Goal: Information Seeking & Learning: Learn about a topic

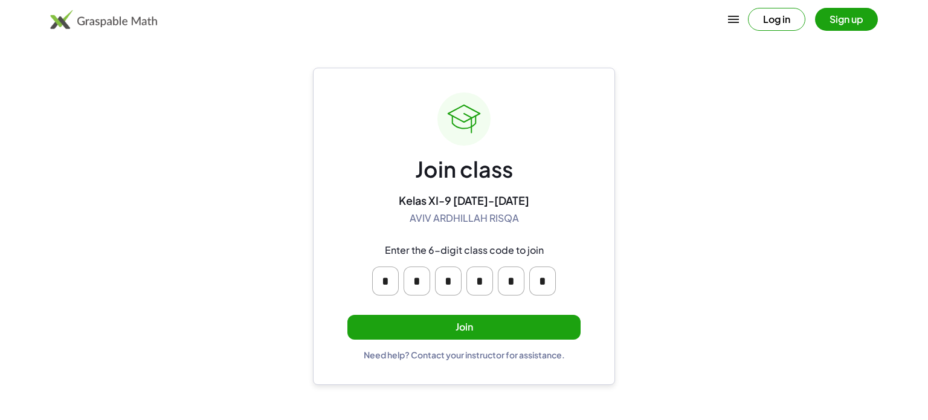
click at [517, 325] on button "Join" at bounding box center [464, 327] width 233 height 25
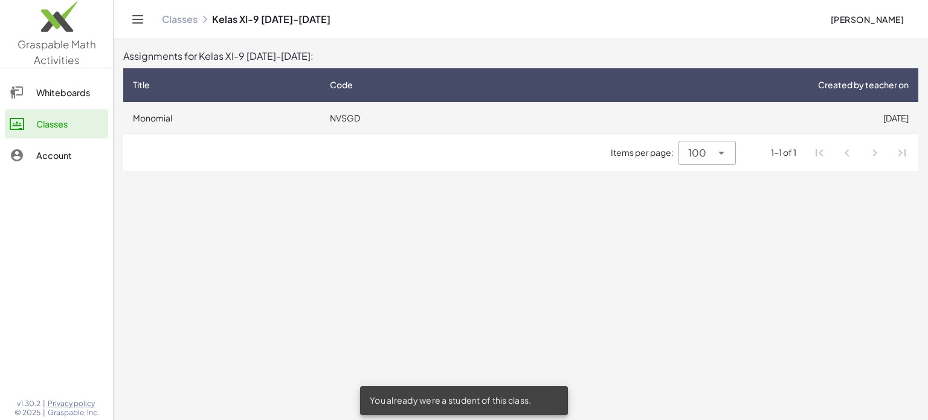
click at [352, 111] on td "NVSGD" at bounding box center [412, 117] width 185 height 31
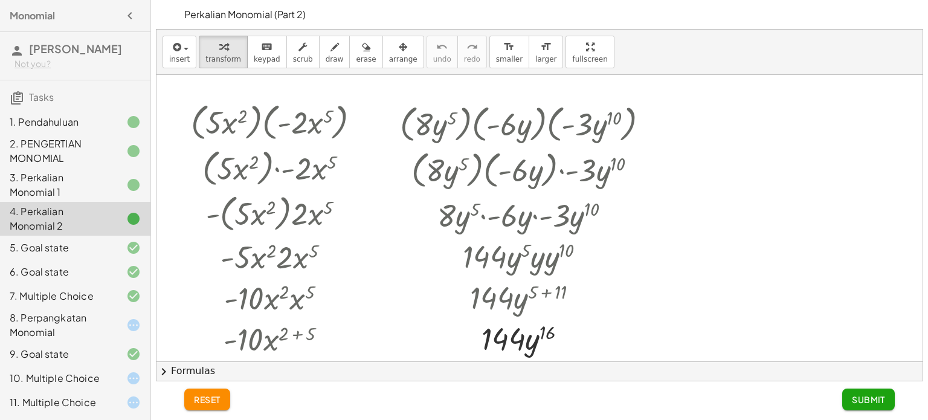
click at [73, 199] on div "3. Perkalian Monomial 1" at bounding box center [58, 184] width 97 height 29
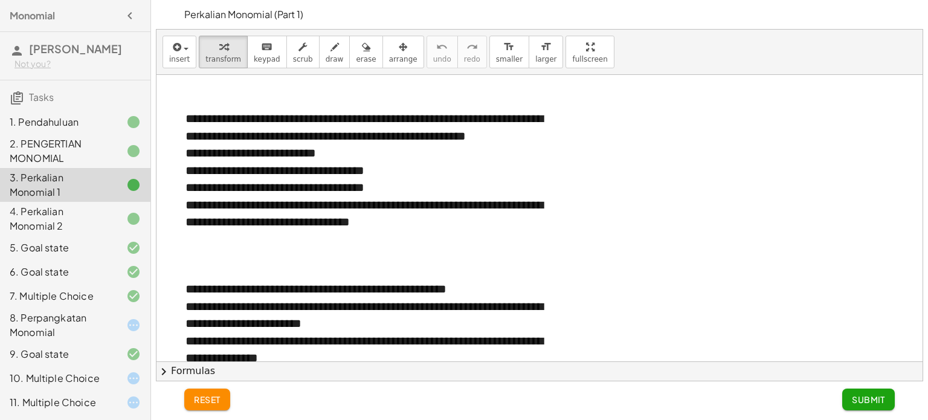
click at [76, 227] on div "4. Perkalian Monomial 2" at bounding box center [58, 218] width 97 height 29
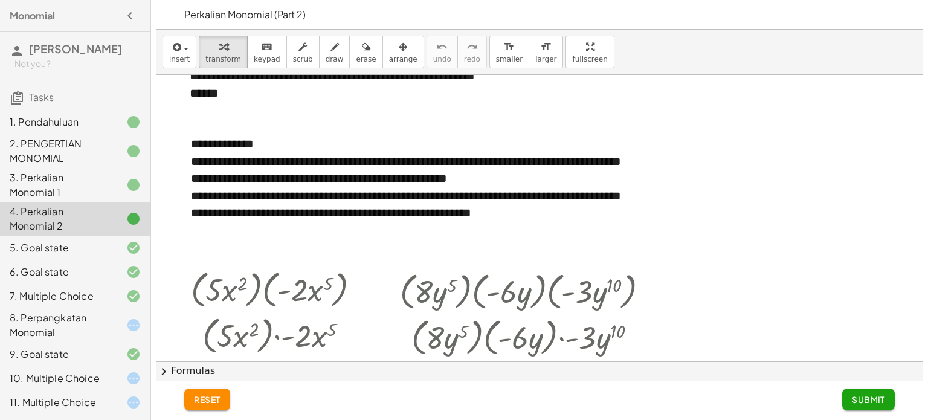
scroll to position [369, 0]
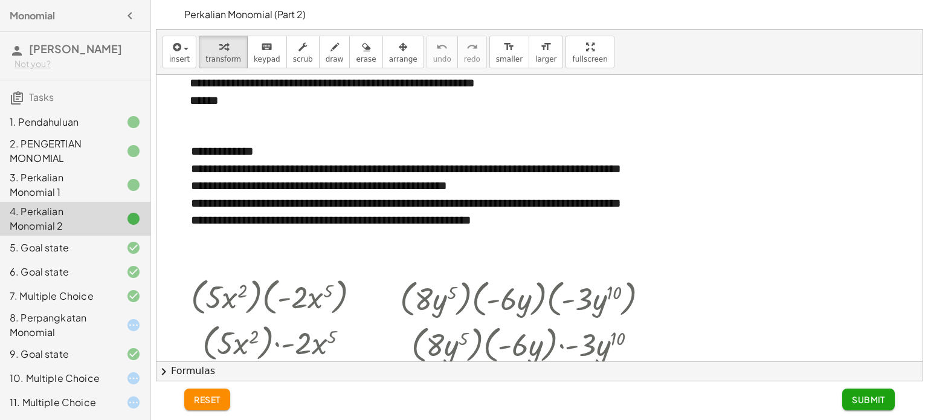
click at [79, 255] on div "5. Goal state" at bounding box center [58, 248] width 97 height 15
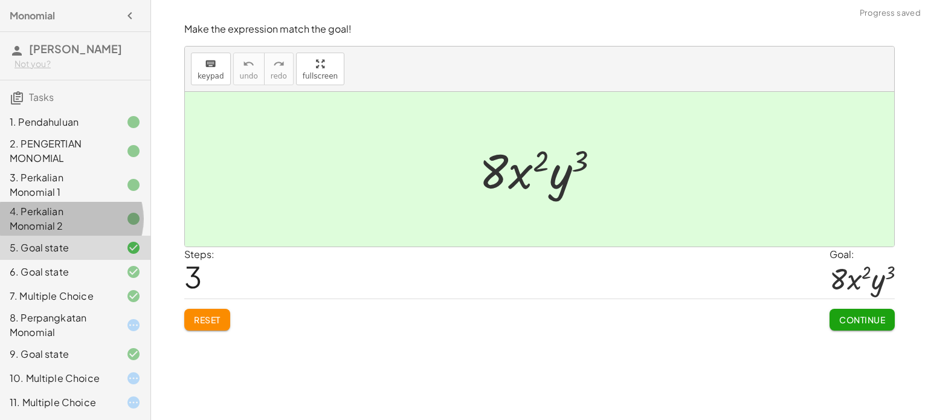
click at [102, 260] on div "4. Perkalian Monomial 2" at bounding box center [75, 272] width 150 height 24
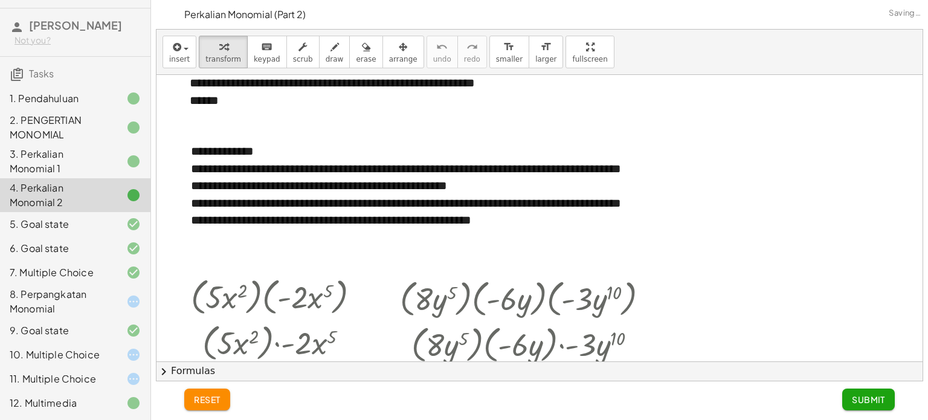
scroll to position [47, 0]
click at [109, 265] on div at bounding box center [124, 272] width 34 height 15
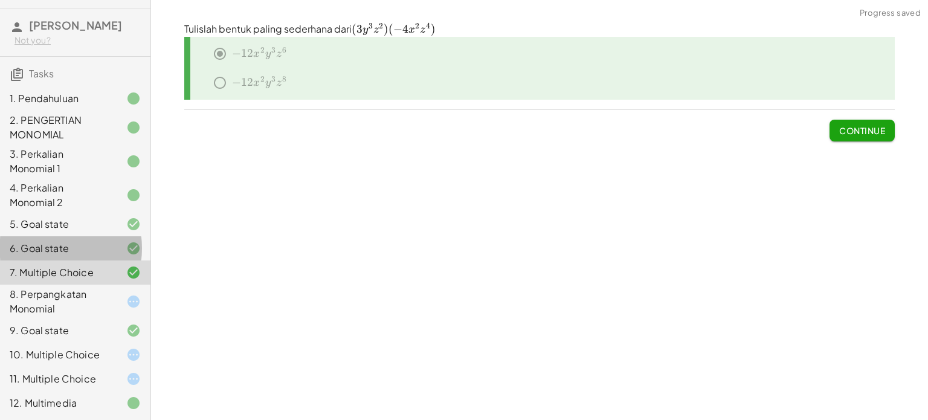
click at [107, 242] on div at bounding box center [124, 248] width 34 height 15
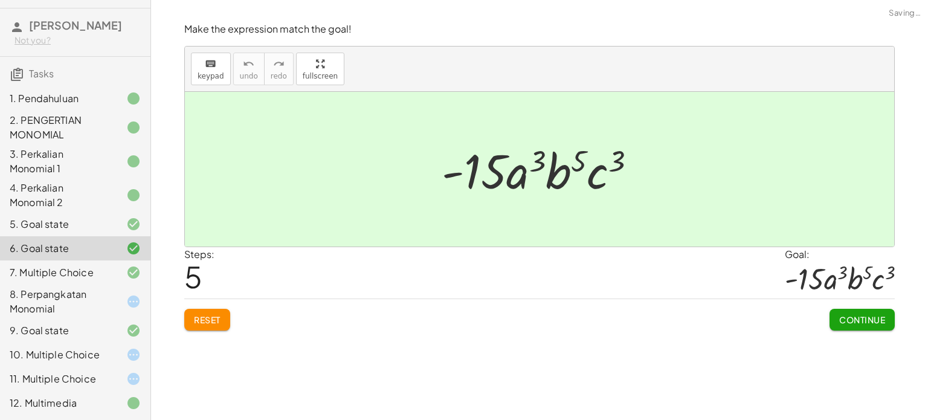
click at [107, 219] on div at bounding box center [124, 224] width 34 height 15
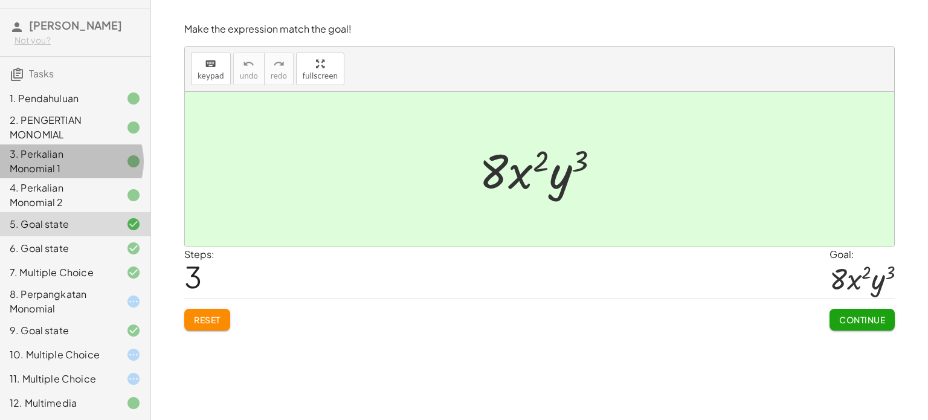
click at [107, 158] on div at bounding box center [124, 161] width 34 height 15
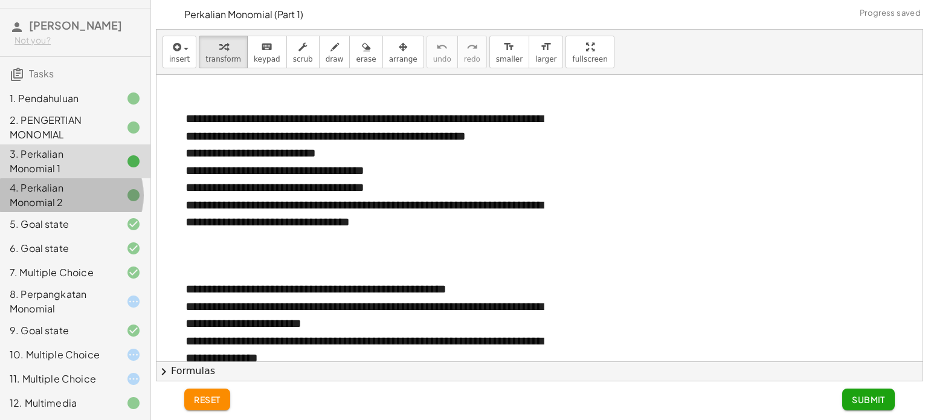
click at [115, 188] on div at bounding box center [124, 195] width 34 height 15
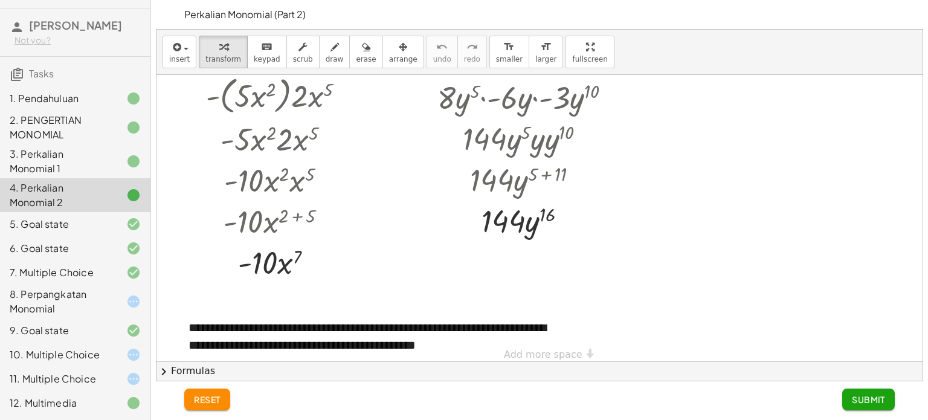
scroll to position [671, 0]
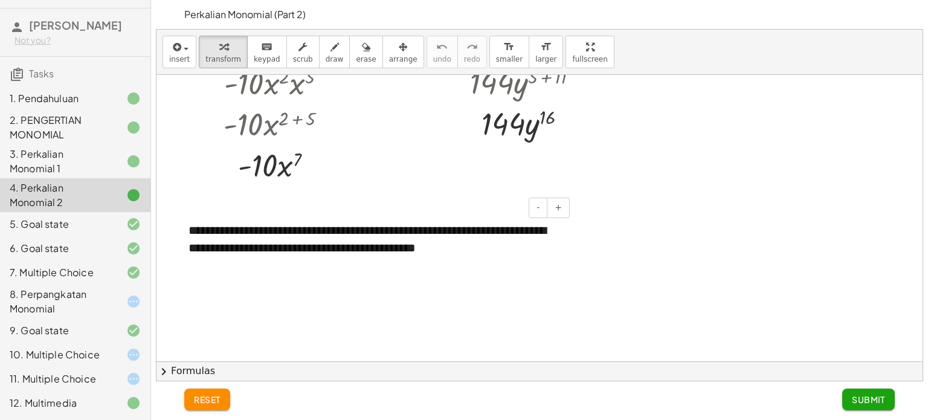
scroll to position [740, 0]
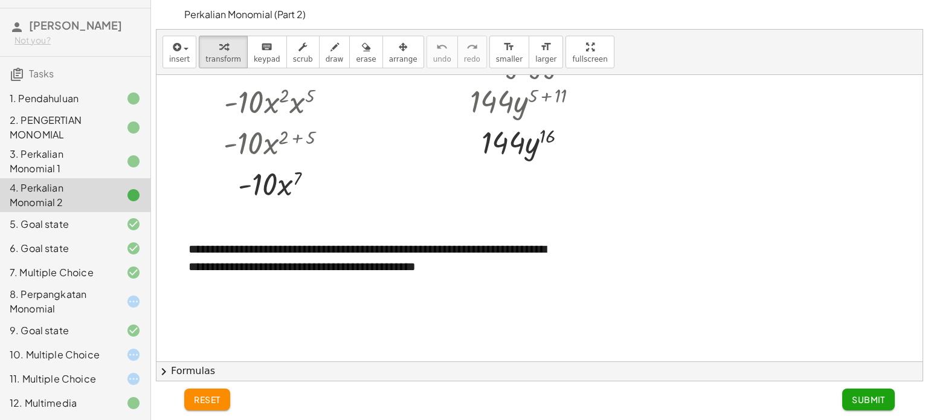
click at [79, 222] on div "5. Goal state" at bounding box center [58, 224] width 97 height 15
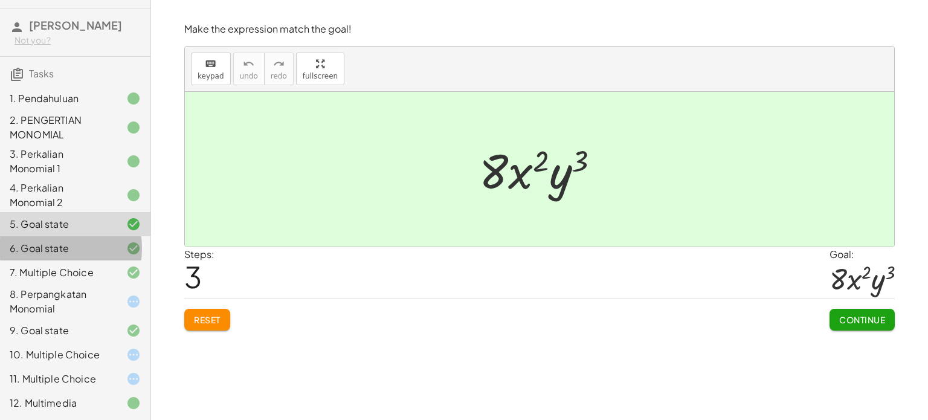
click at [65, 241] on div "6. Goal state" at bounding box center [58, 248] width 97 height 15
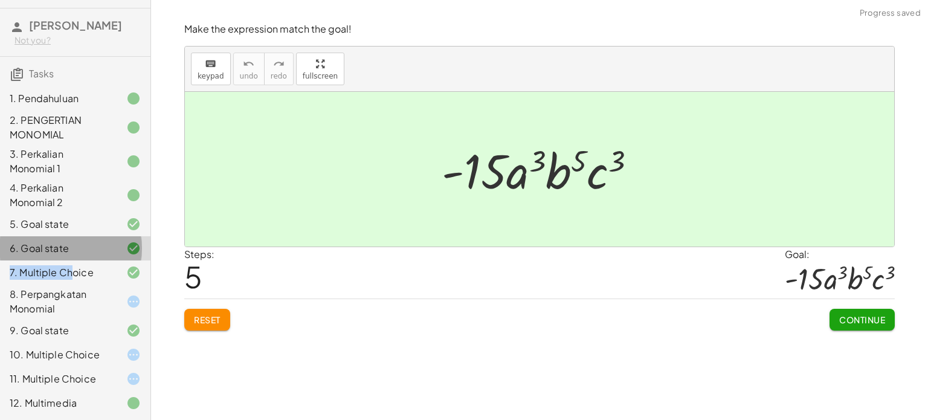
click at [74, 257] on div "1. Pendahuluan 2. PENGERTIAN MONOMIAL 3. Perkalian Monomial 1 4. Perkalian Mono…" at bounding box center [75, 251] width 150 height 338
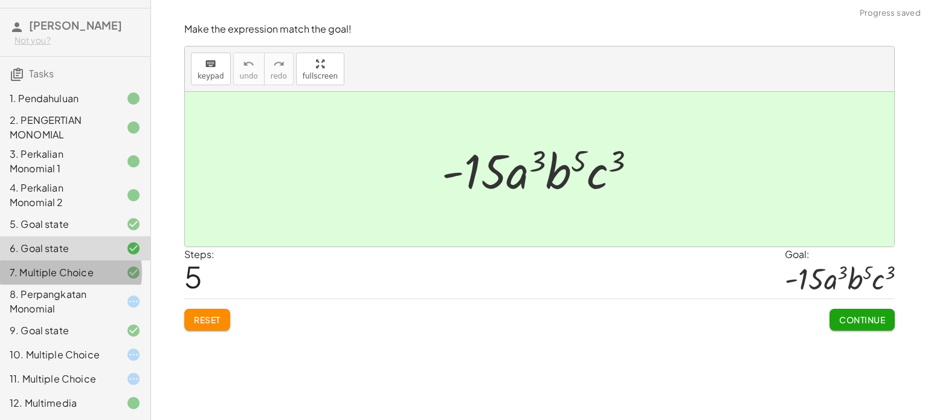
click at [75, 265] on div "7. Multiple Choice" at bounding box center [58, 272] width 97 height 15
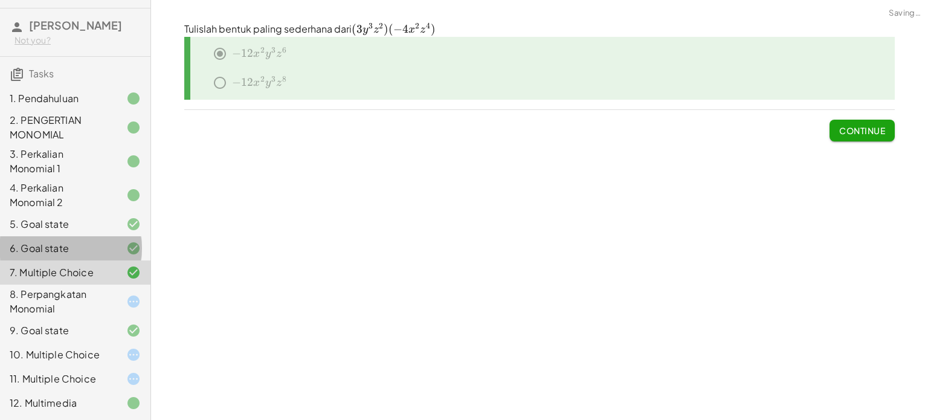
click at [95, 244] on div "6. Goal state" at bounding box center [58, 248] width 97 height 15
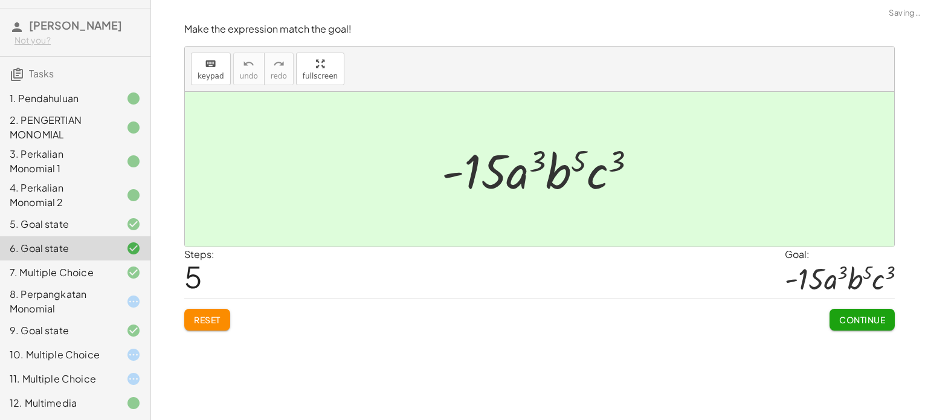
click at [92, 219] on div "5. Goal state" at bounding box center [58, 224] width 97 height 15
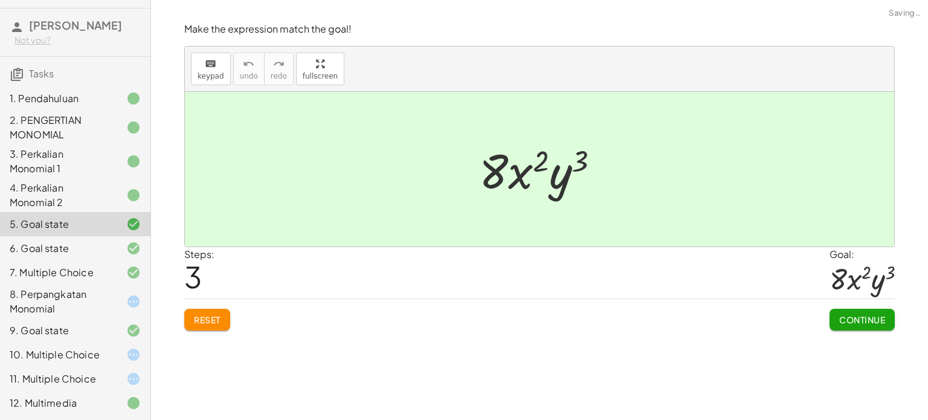
click at [107, 242] on div at bounding box center [124, 248] width 34 height 15
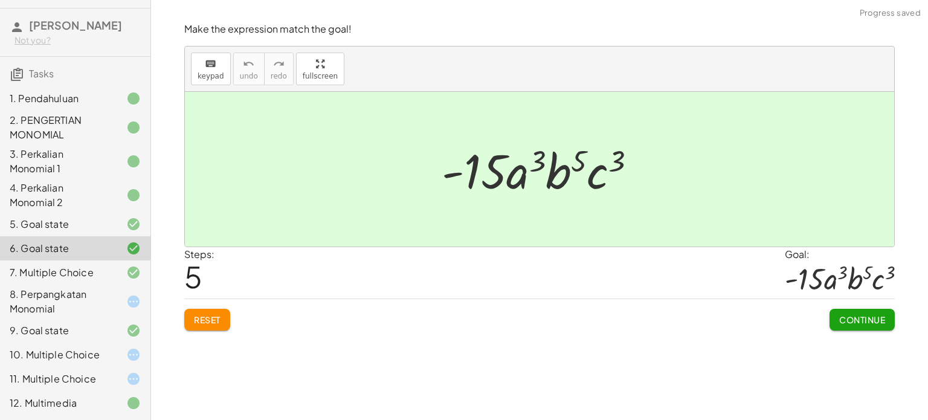
click at [107, 323] on div at bounding box center [124, 330] width 34 height 15
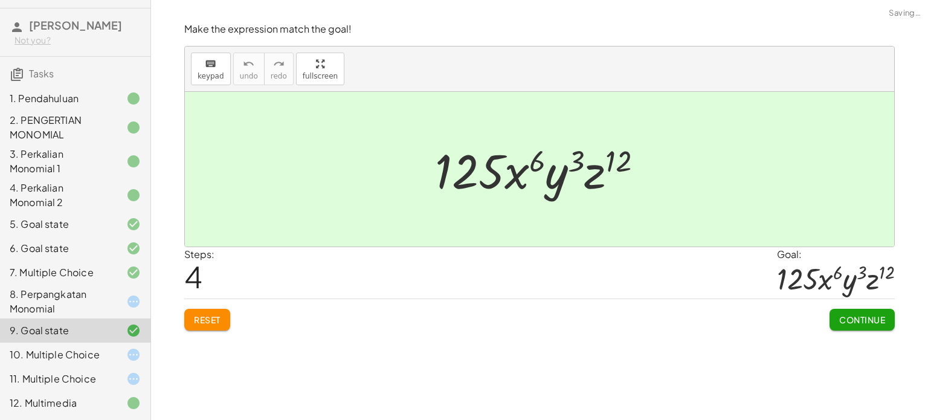
click at [111, 391] on div "10. Multiple Choice" at bounding box center [75, 403] width 150 height 24
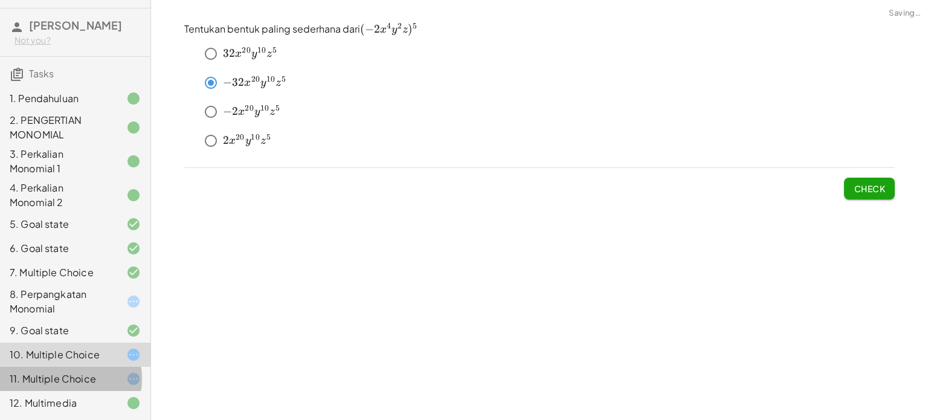
click at [97, 387] on div "11. Multiple Choice" at bounding box center [75, 379] width 150 height 24
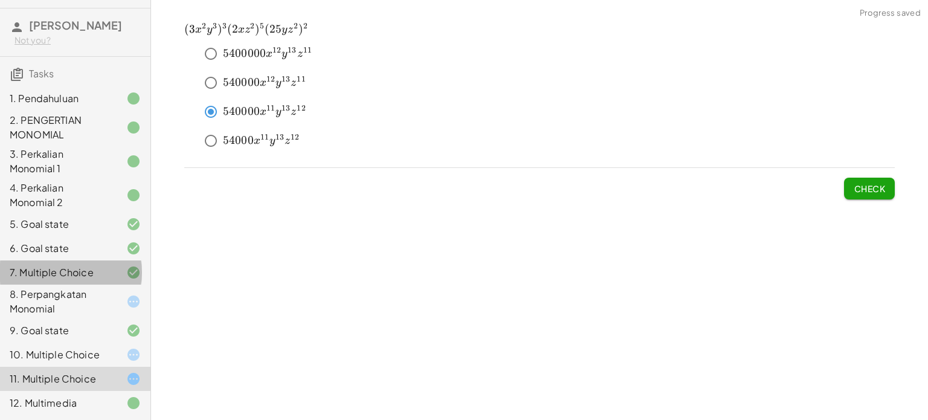
click at [109, 265] on div at bounding box center [124, 272] width 34 height 15
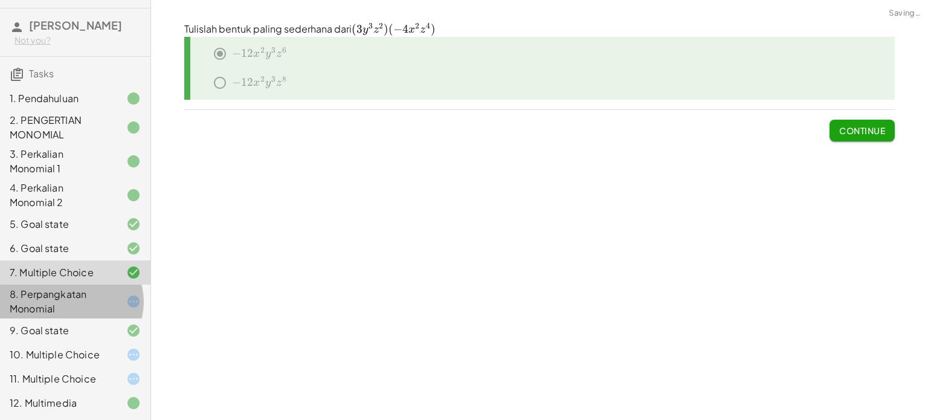
click at [107, 297] on div at bounding box center [124, 301] width 34 height 15
click at [107, 323] on div at bounding box center [124, 330] width 34 height 15
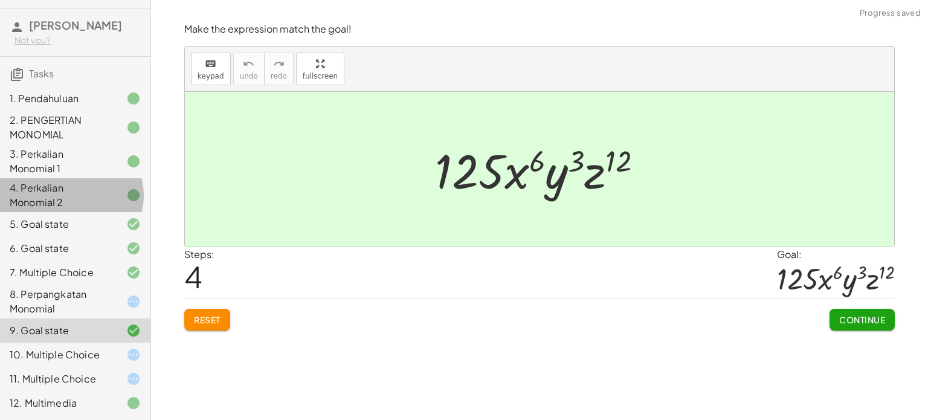
click at [126, 236] on div "4. Perkalian Monomial 2" at bounding box center [75, 248] width 150 height 24
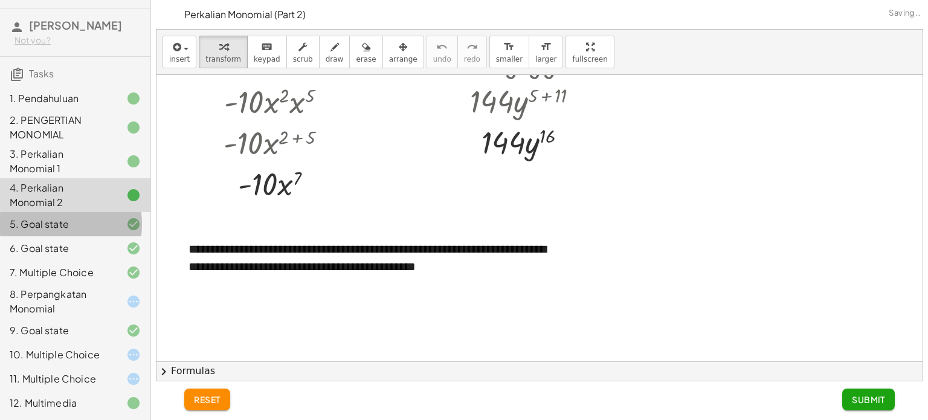
click at [126, 217] on icon at bounding box center [133, 224] width 15 height 15
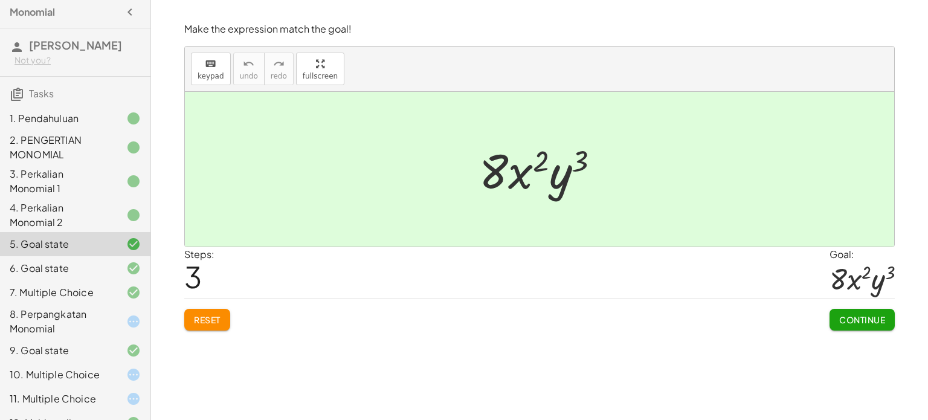
scroll to position [0, 0]
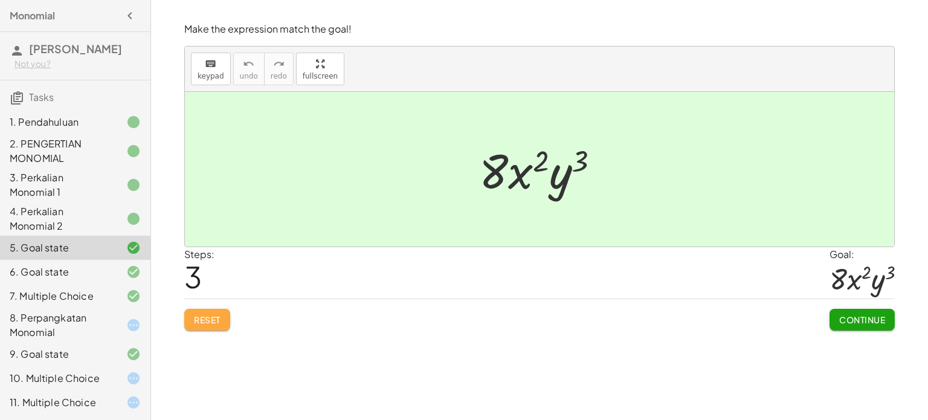
click at [218, 319] on span "Reset" at bounding box center [207, 319] width 27 height 11
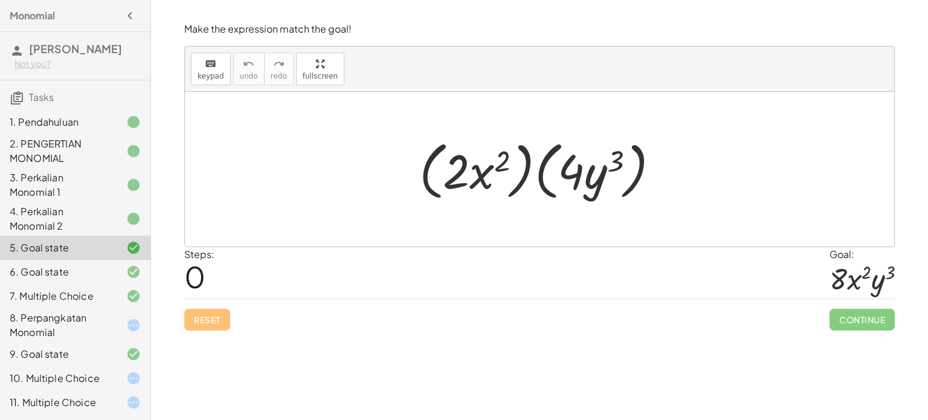
click at [543, 169] on div at bounding box center [544, 170] width 262 height 70
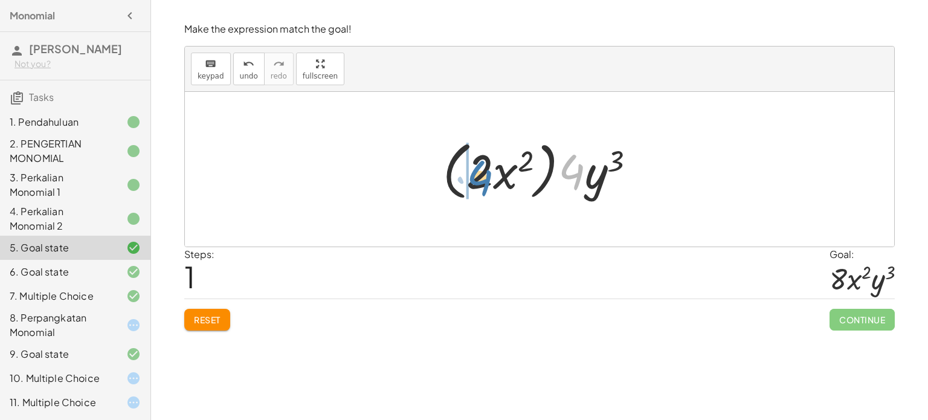
drag, startPoint x: 564, startPoint y: 169, endPoint x: 471, endPoint y: 175, distance: 93.2
click at [471, 175] on div at bounding box center [544, 170] width 215 height 70
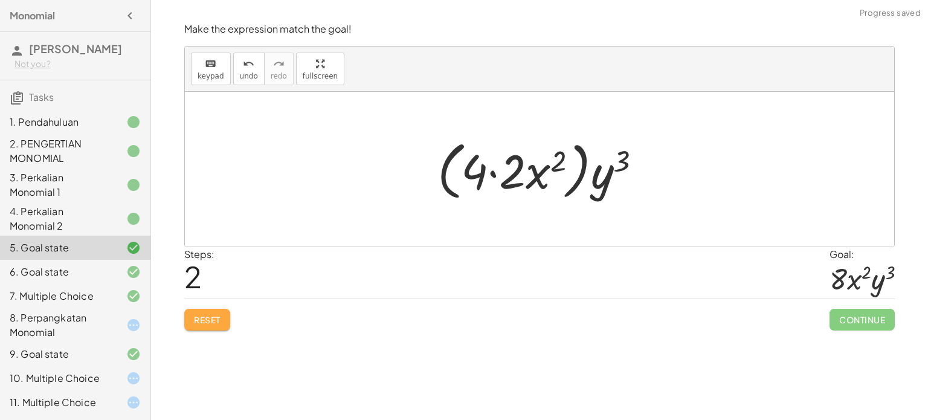
click at [207, 317] on span "Reset" at bounding box center [207, 319] width 27 height 11
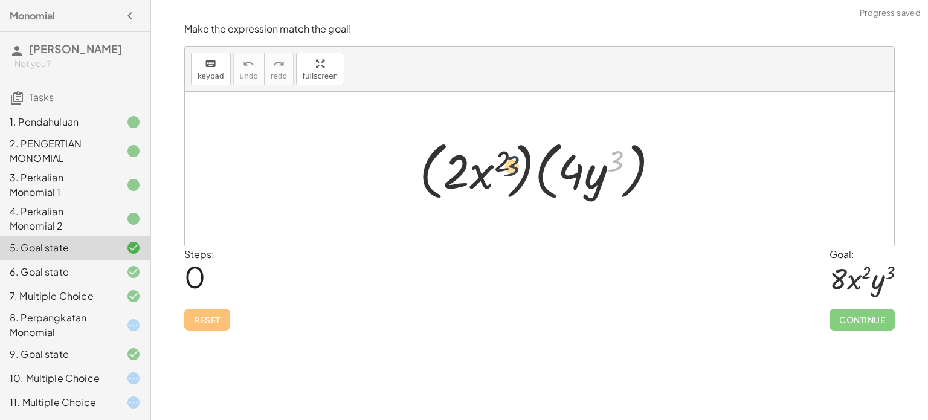
drag, startPoint x: 618, startPoint y: 162, endPoint x: 487, endPoint y: 163, distance: 131.2
click at [488, 164] on div at bounding box center [544, 170] width 262 height 70
drag, startPoint x: 487, startPoint y: 163, endPoint x: 493, endPoint y: 161, distance: 6.3
click at [493, 161] on div at bounding box center [544, 170] width 262 height 70
click at [549, 170] on div at bounding box center [544, 170] width 262 height 70
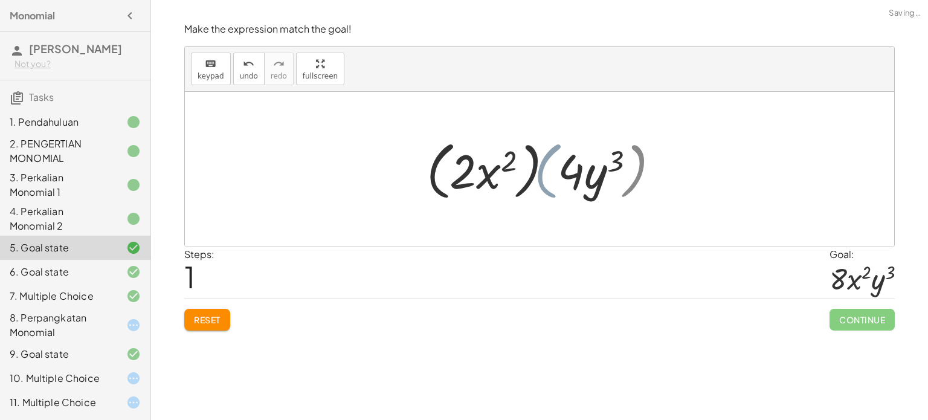
click at [520, 167] on div at bounding box center [544, 170] width 215 height 70
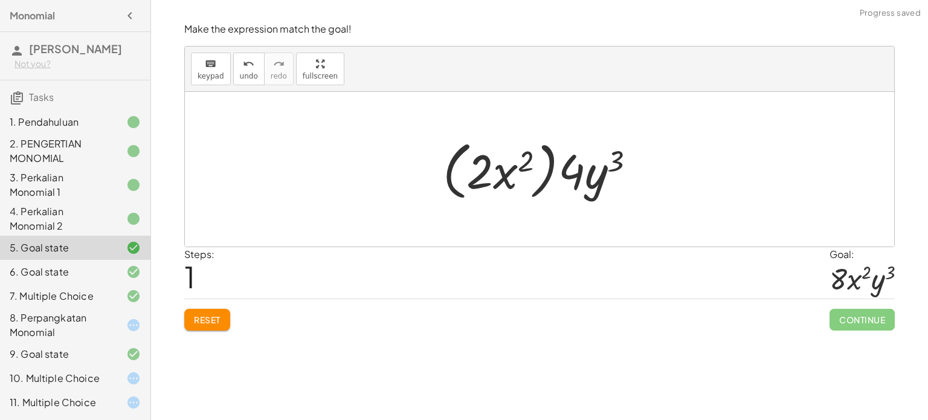
click at [548, 167] on div at bounding box center [544, 170] width 215 height 70
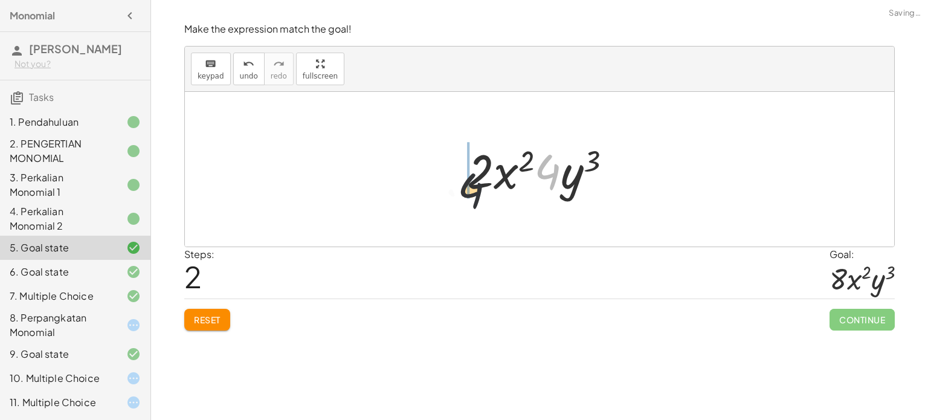
drag, startPoint x: 556, startPoint y: 170, endPoint x: 467, endPoint y: 188, distance: 91.3
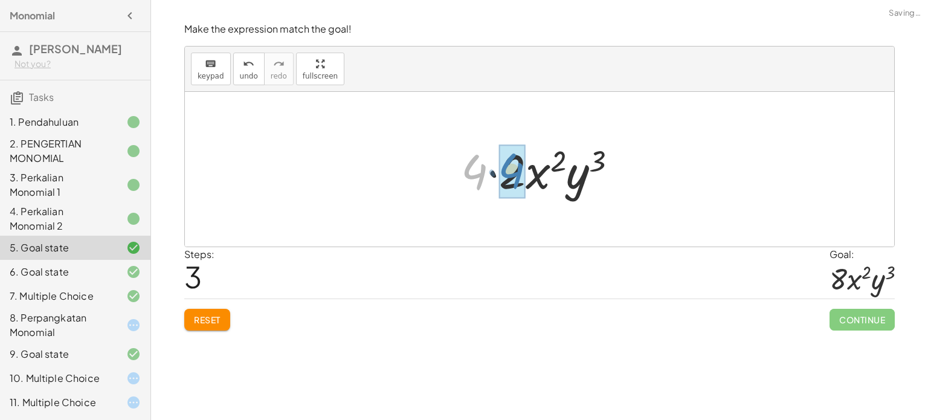
drag, startPoint x: 467, startPoint y: 188, endPoint x: 498, endPoint y: 186, distance: 31.5
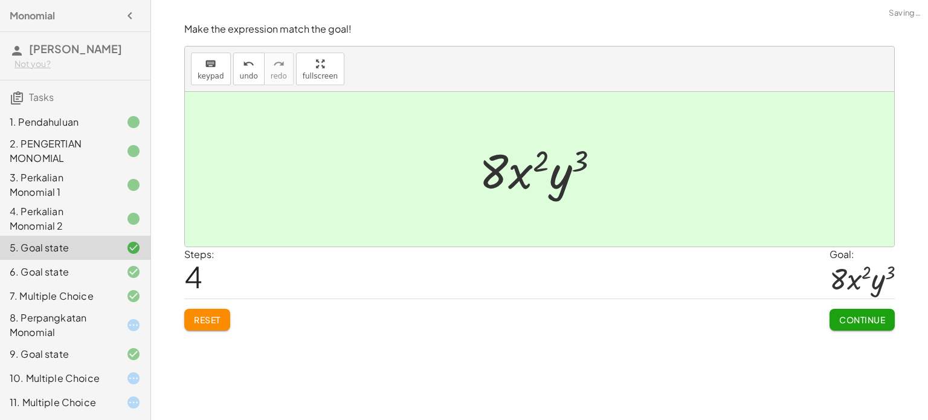
click at [213, 323] on span "Reset" at bounding box center [207, 319] width 27 height 11
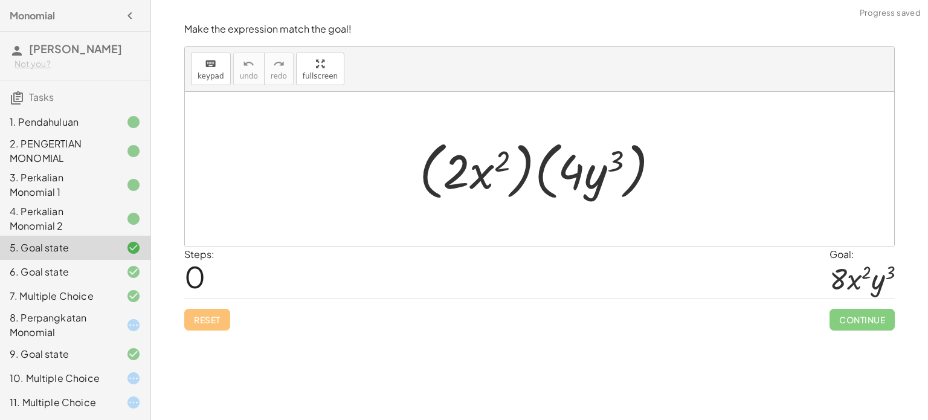
click at [538, 185] on div at bounding box center [544, 170] width 262 height 70
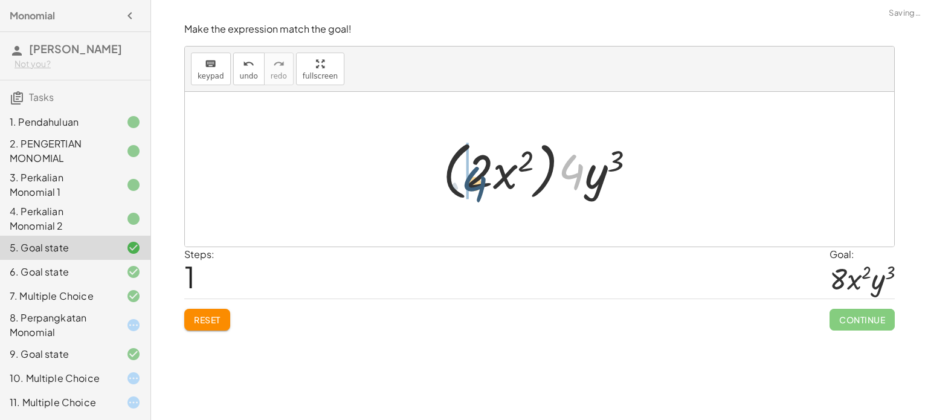
drag, startPoint x: 568, startPoint y: 177, endPoint x: 470, endPoint y: 189, distance: 99.2
click at [470, 189] on div at bounding box center [544, 170] width 215 height 70
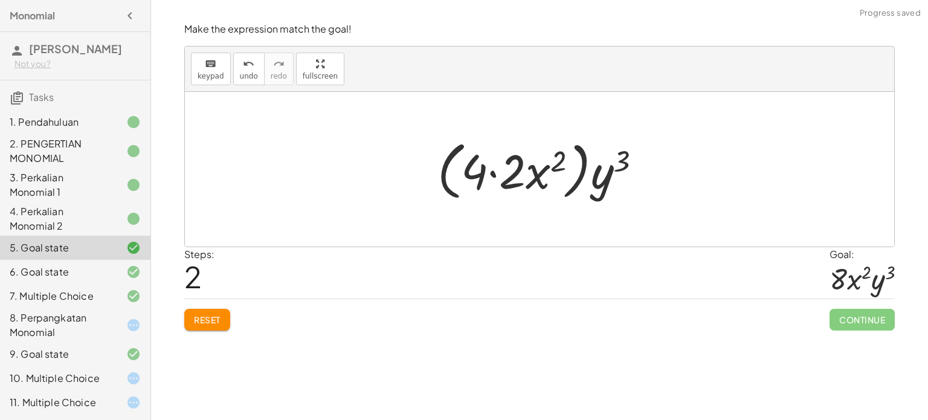
click at [510, 169] on div at bounding box center [544, 170] width 225 height 70
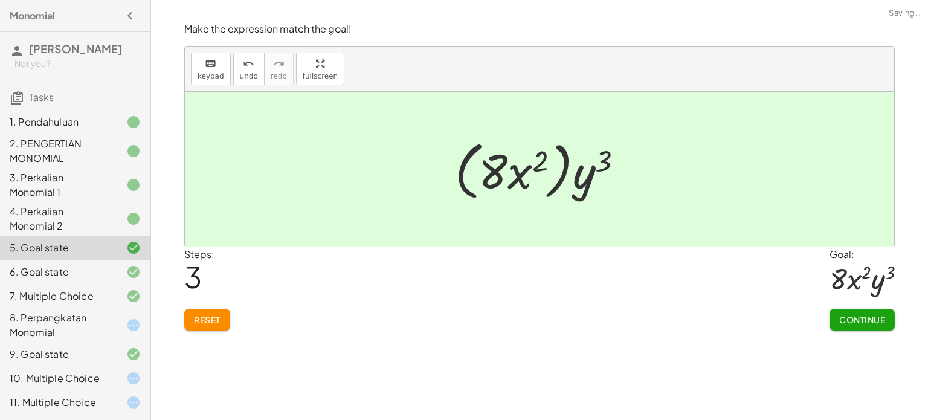
click at [195, 306] on div "Reset Continue" at bounding box center [539, 315] width 711 height 32
click at [208, 310] on button "Reset" at bounding box center [207, 320] width 46 height 22
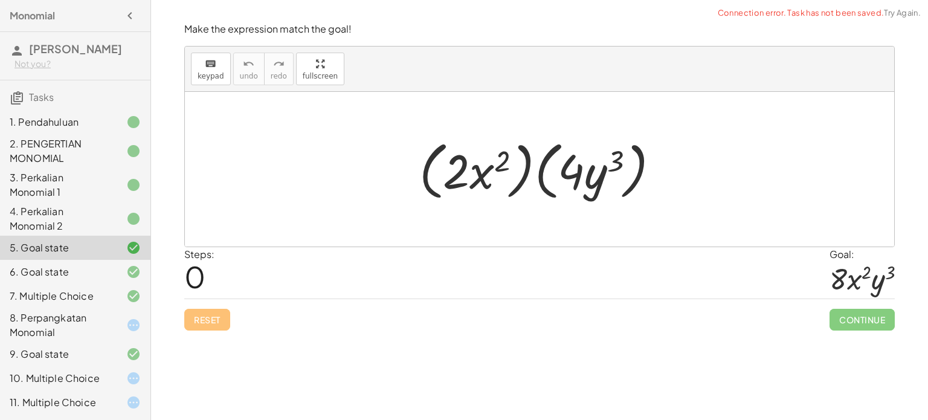
click at [544, 161] on div at bounding box center [544, 170] width 262 height 70
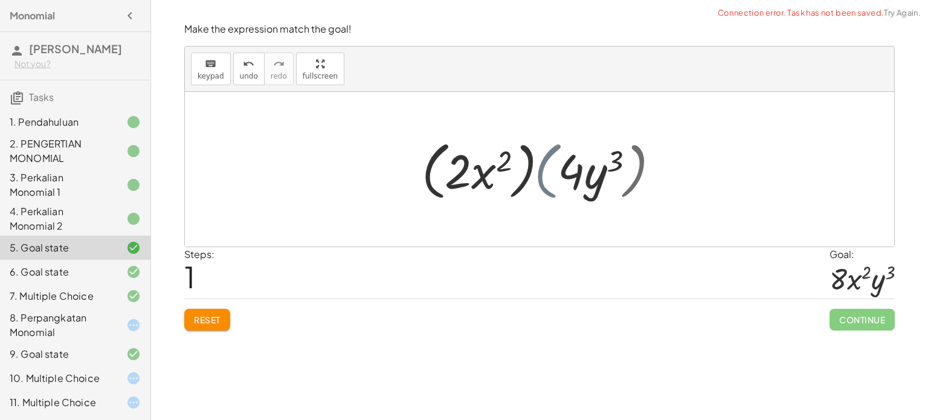
click at [534, 161] on div at bounding box center [544, 170] width 215 height 70
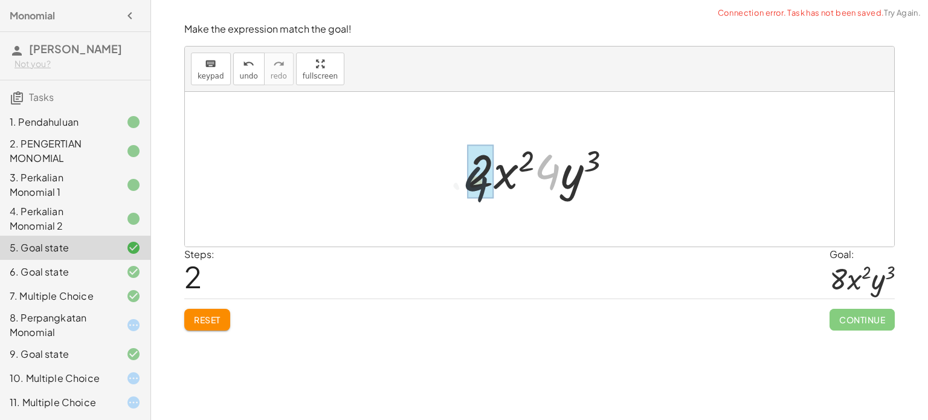
drag, startPoint x: 551, startPoint y: 170, endPoint x: 498, endPoint y: 183, distance: 54.5
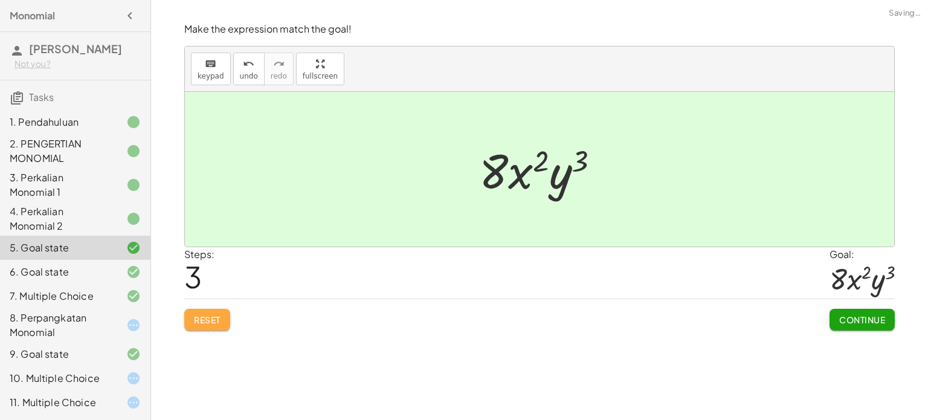
click at [213, 312] on button "Reset" at bounding box center [207, 320] width 46 height 22
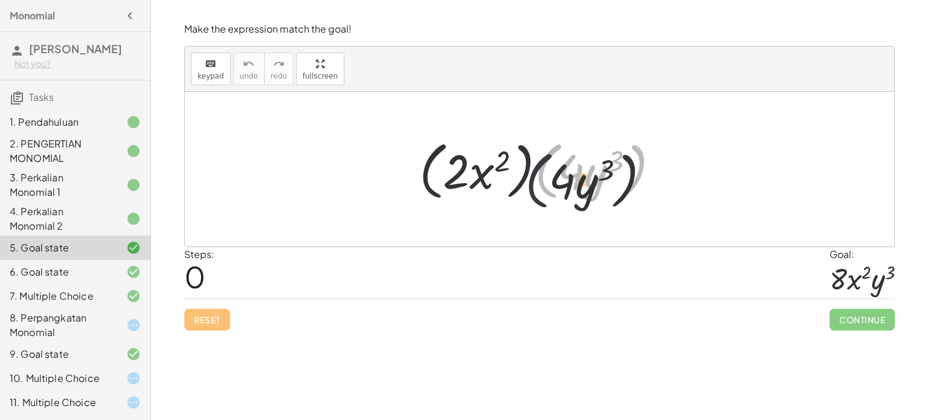
drag, startPoint x: 537, startPoint y: 163, endPoint x: 517, endPoint y: 175, distance: 23.1
click at [518, 176] on div at bounding box center [544, 170] width 262 height 70
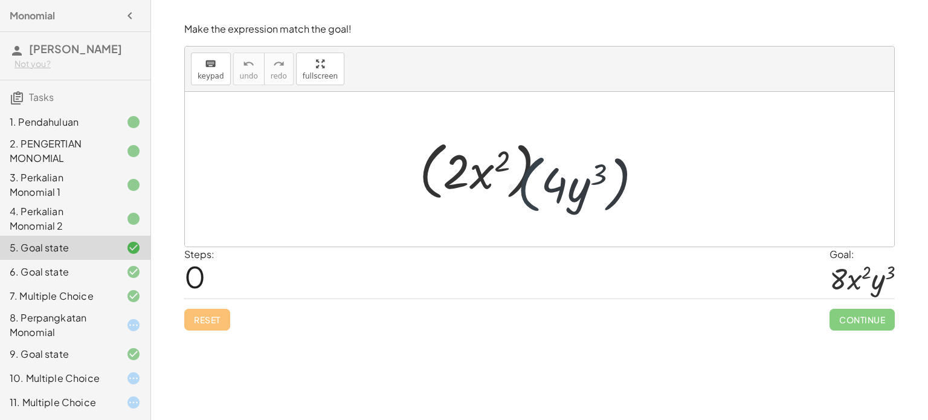
drag, startPoint x: 512, startPoint y: 169, endPoint x: 519, endPoint y: 167, distance: 6.8
click at [517, 168] on div at bounding box center [544, 170] width 262 height 70
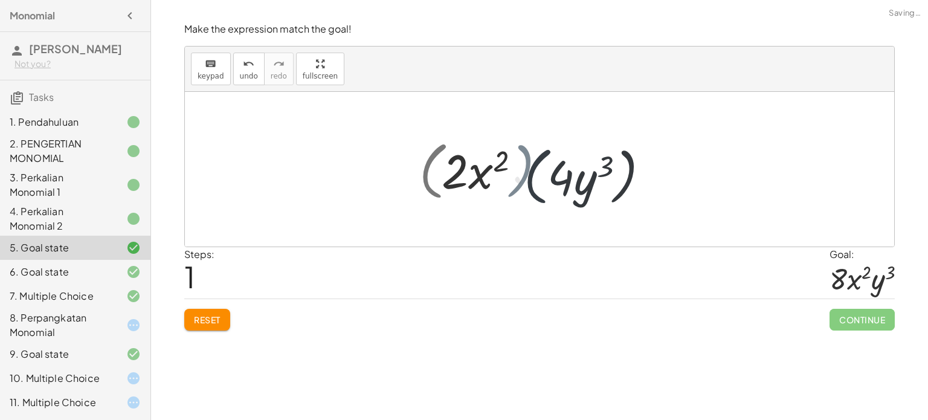
click at [522, 166] on div at bounding box center [544, 170] width 225 height 70
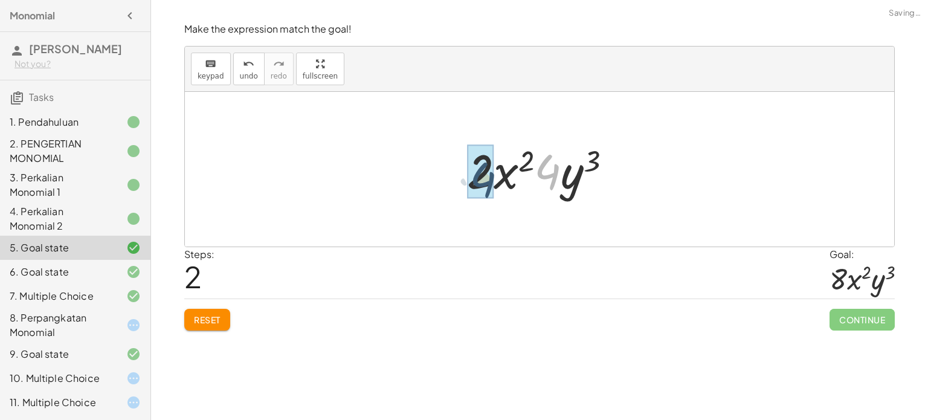
drag, startPoint x: 537, startPoint y: 171, endPoint x: 471, endPoint y: 178, distance: 66.9
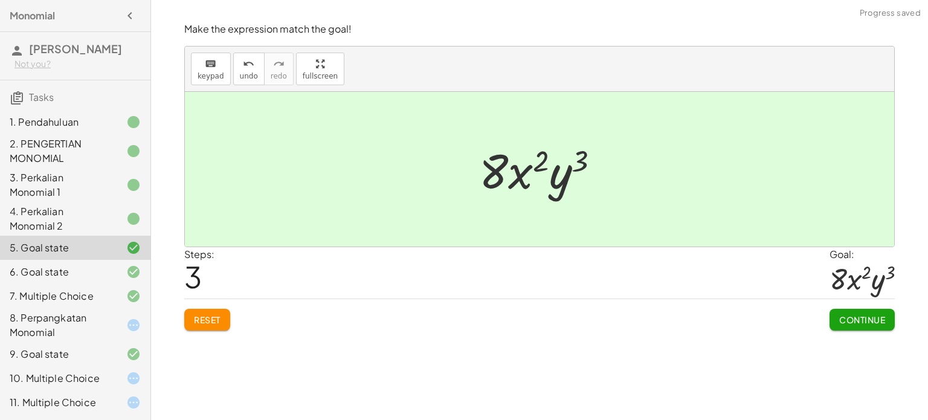
click at [858, 319] on span "Continue" at bounding box center [863, 319] width 46 height 11
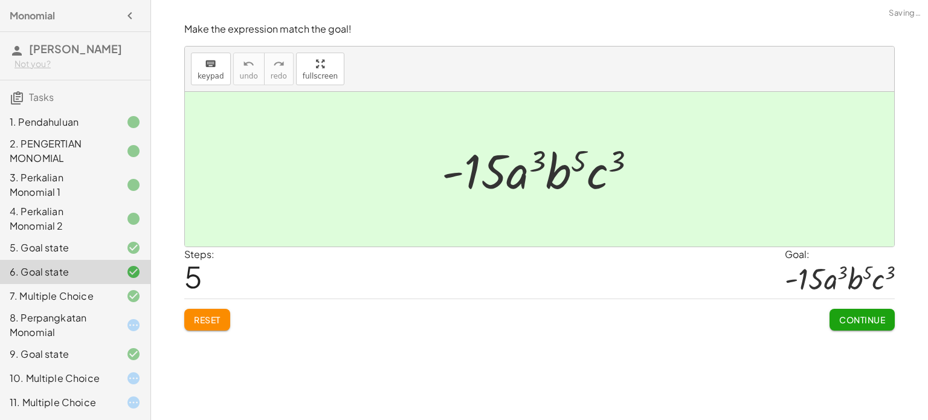
click at [227, 314] on button "Reset" at bounding box center [207, 320] width 46 height 22
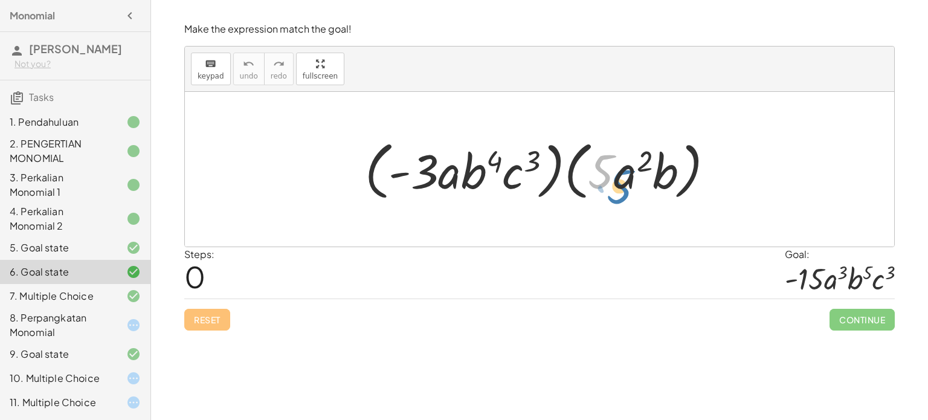
drag, startPoint x: 551, startPoint y: 199, endPoint x: 590, endPoint y: 149, distance: 63.3
click at [631, 173] on div at bounding box center [544, 170] width 371 height 70
click at [558, 166] on div at bounding box center [544, 170] width 371 height 70
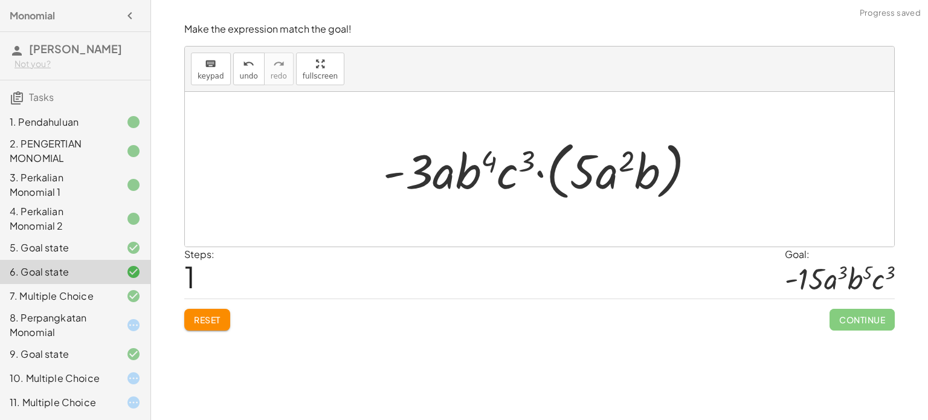
click at [565, 175] on div at bounding box center [544, 170] width 334 height 70
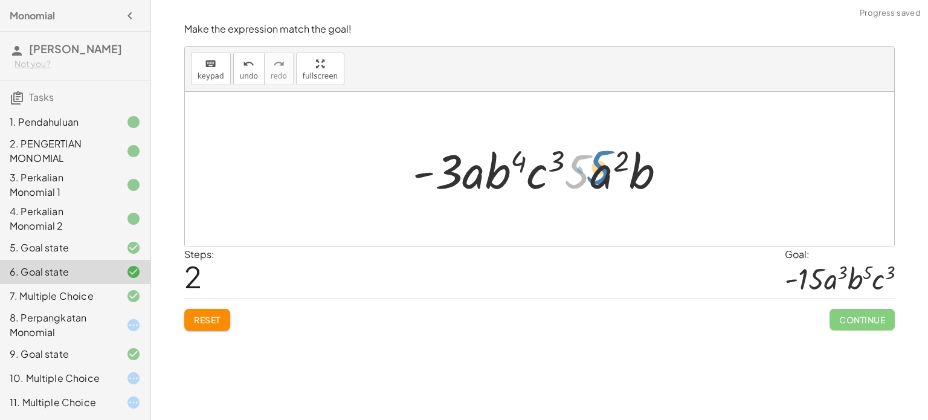
drag, startPoint x: 581, startPoint y: 176, endPoint x: 602, endPoint y: 172, distance: 21.0
click at [602, 172] on div at bounding box center [544, 169] width 275 height 62
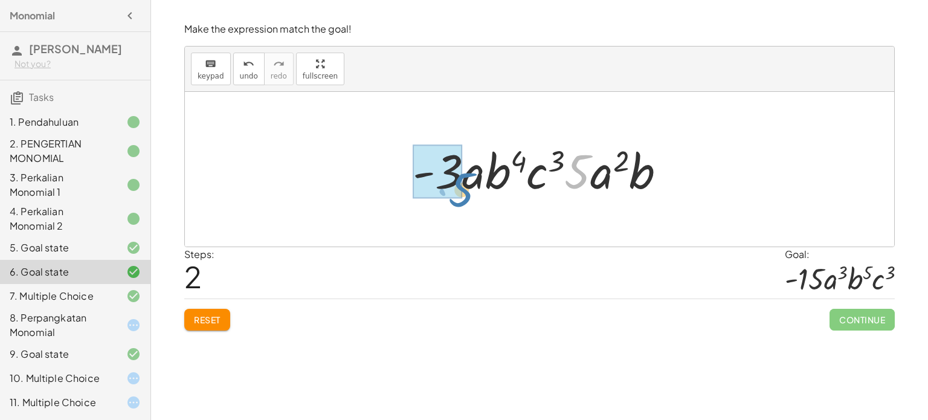
drag, startPoint x: 587, startPoint y: 178, endPoint x: 471, endPoint y: 196, distance: 117.5
click at [471, 196] on div at bounding box center [544, 169] width 275 height 62
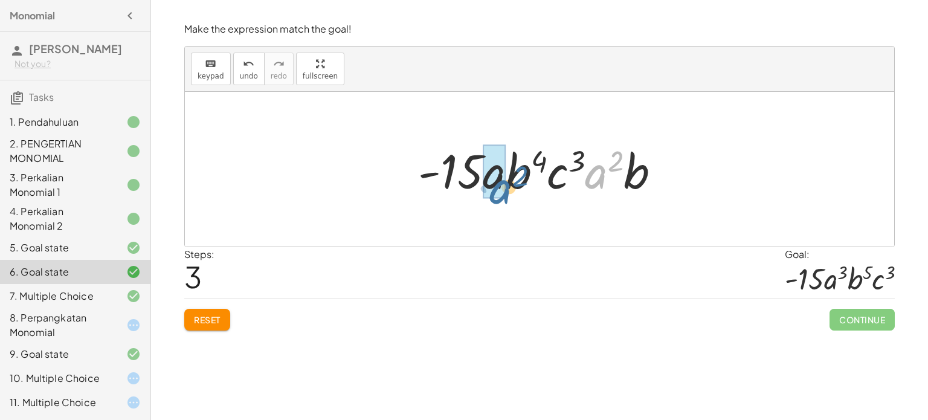
drag, startPoint x: 604, startPoint y: 185, endPoint x: 507, endPoint y: 197, distance: 97.5
click at [507, 197] on div at bounding box center [544, 169] width 264 height 62
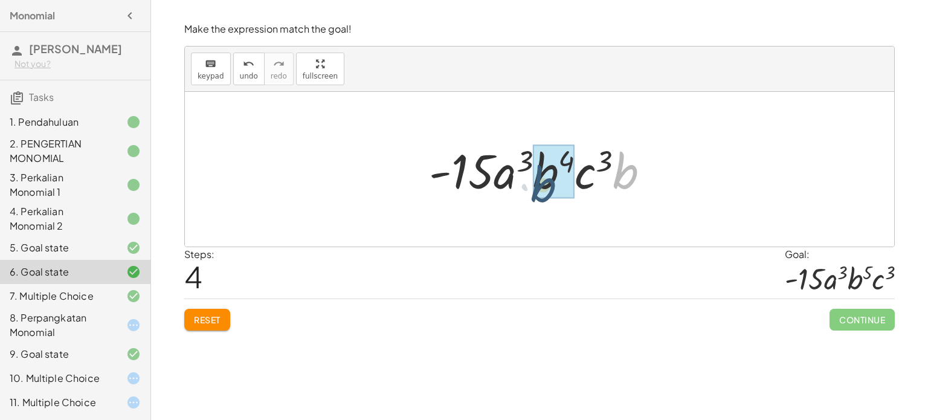
drag, startPoint x: 630, startPoint y: 173, endPoint x: 546, endPoint y: 186, distance: 84.3
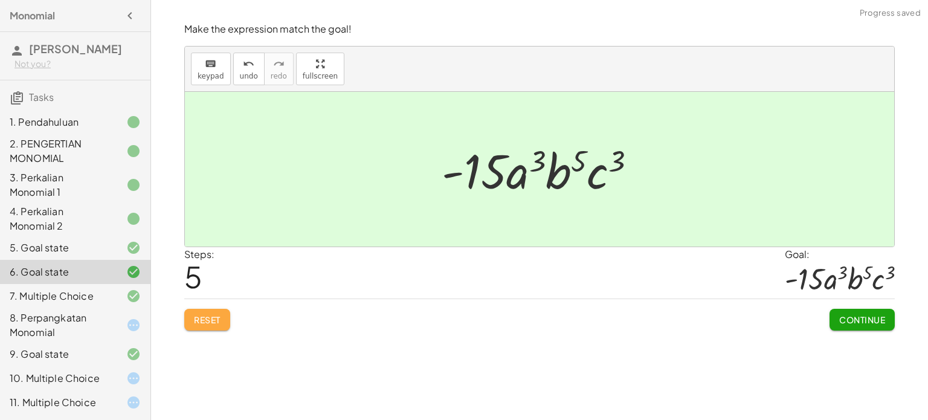
click at [198, 329] on button "Reset" at bounding box center [207, 320] width 46 height 22
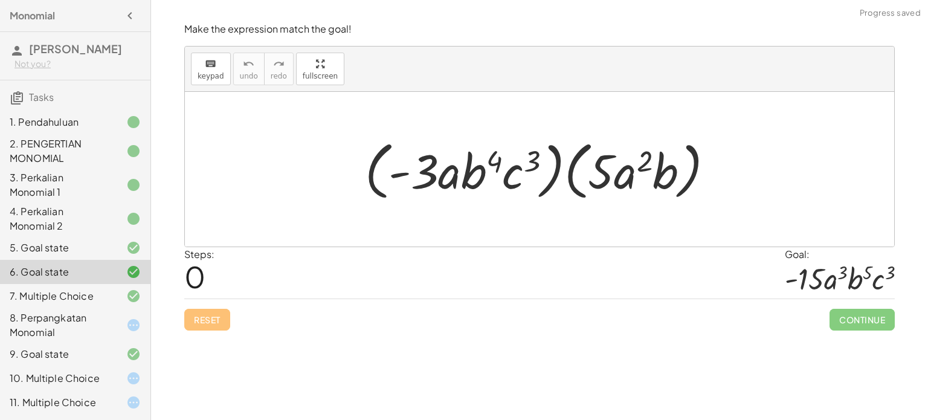
click at [568, 166] on div at bounding box center [544, 170] width 371 height 70
click at [568, 166] on div at bounding box center [544, 170] width 323 height 70
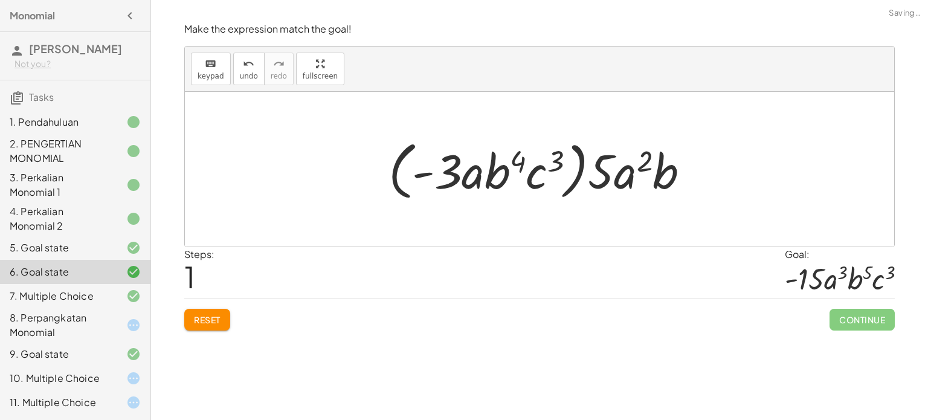
click at [568, 166] on div at bounding box center [544, 170] width 323 height 70
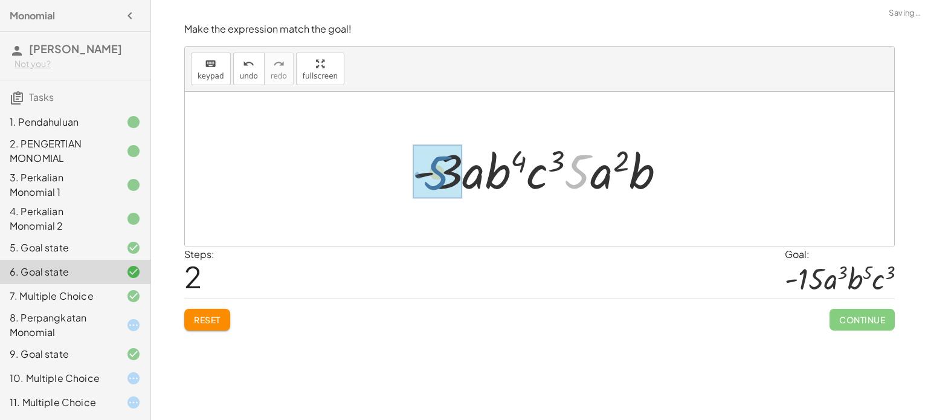
drag, startPoint x: 569, startPoint y: 167, endPoint x: 432, endPoint y: 167, distance: 137.8
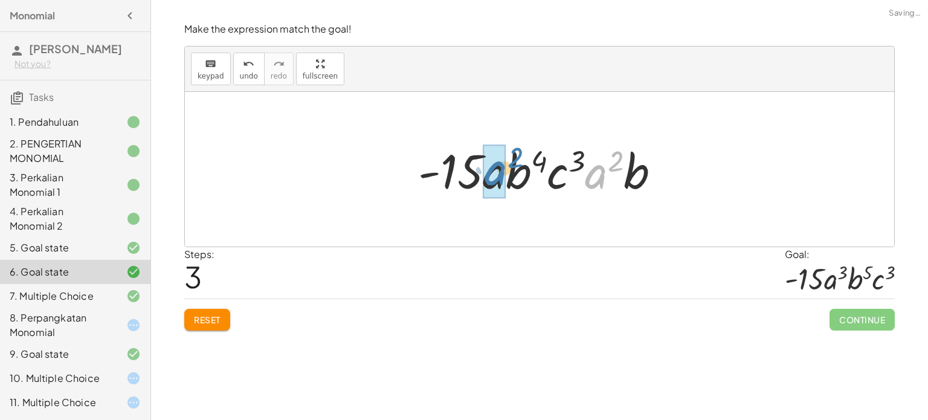
drag, startPoint x: 595, startPoint y: 173, endPoint x: 494, endPoint y: 169, distance: 101.0
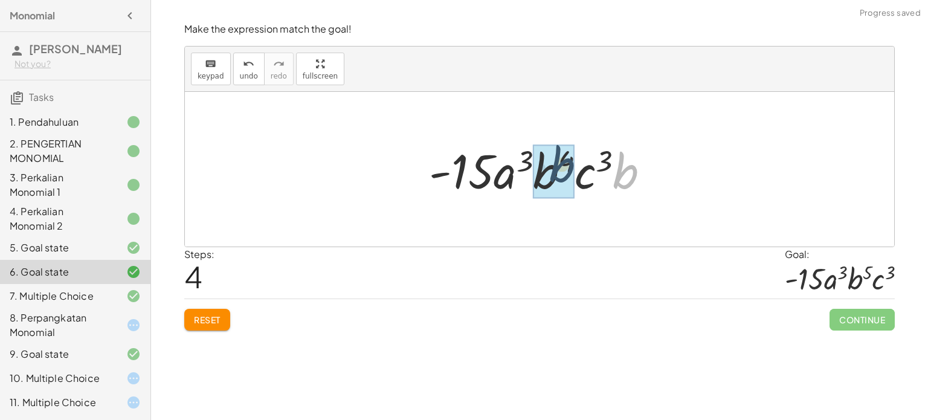
drag, startPoint x: 626, startPoint y: 175, endPoint x: 561, endPoint y: 167, distance: 65.7
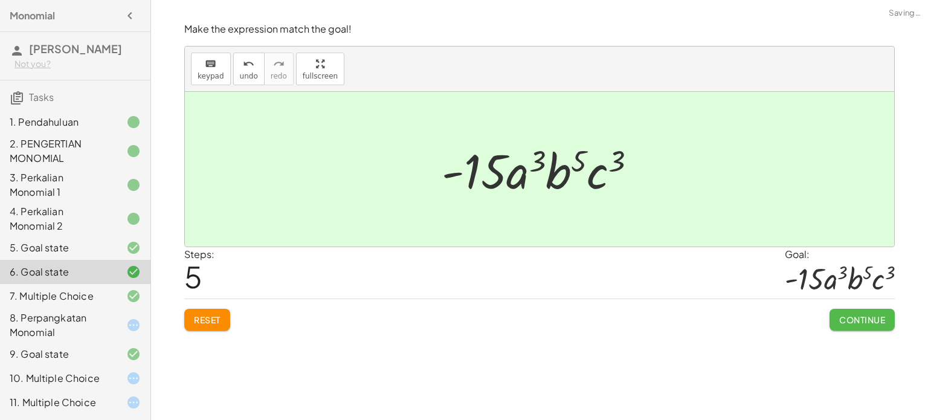
click at [870, 323] on span "Continue" at bounding box center [863, 319] width 46 height 11
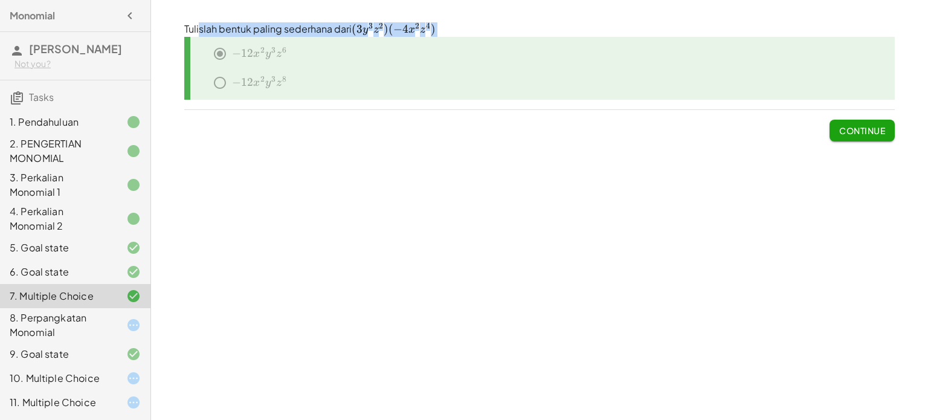
drag, startPoint x: 438, startPoint y: 27, endPoint x: 199, endPoint y: 34, distance: 238.2
click at [199, 34] on p "Tulislah bentuk paling sederhana dari ﻿ ( 3 y 3 z 2 ) ( − 4 x 2 z 4 ) (3y^3z^2)…" at bounding box center [539, 29] width 711 height 15
click at [270, 123] on div "Continue" at bounding box center [539, 125] width 711 height 31
click at [268, 79] on div "﻿ − 12 x 2 y 3 z 8 -12x^2y^3z^8 − 12 x 2 y 3 z 8 ﻿" at bounding box center [544, 85] width 702 height 29
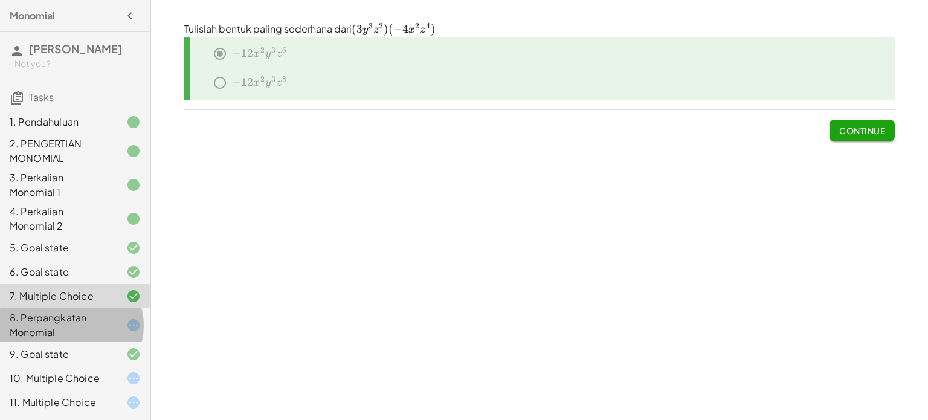
click at [70, 333] on div "8. Perpangkatan Monomial" at bounding box center [58, 325] width 97 height 29
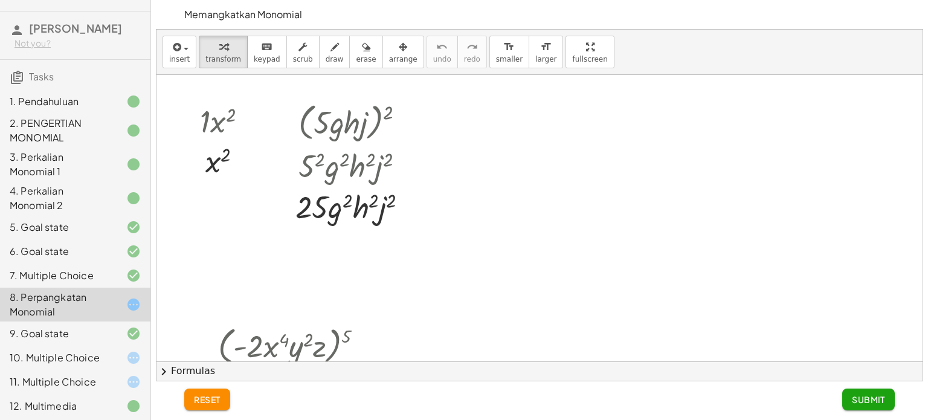
scroll to position [47, 0]
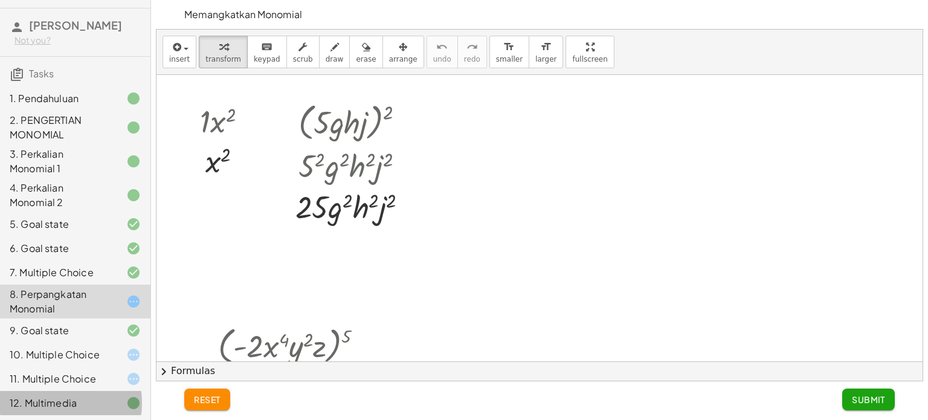
click at [82, 400] on div "12. Multimedia" at bounding box center [58, 403] width 97 height 15
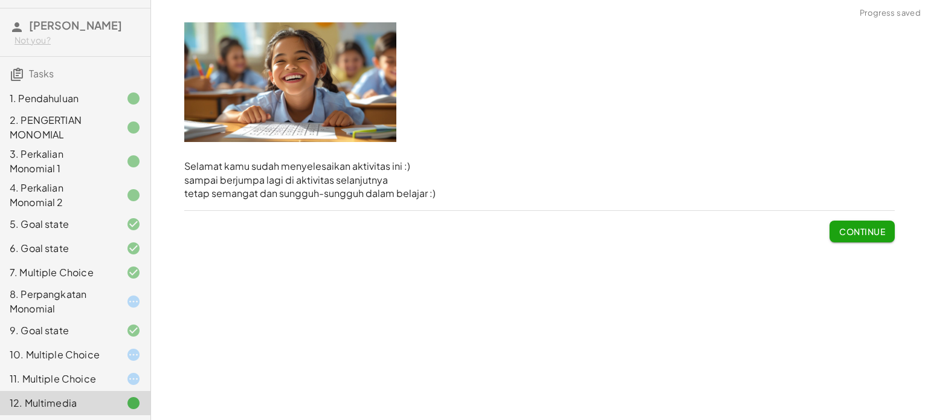
click at [79, 390] on div "11. Multiple Choice" at bounding box center [75, 379] width 150 height 24
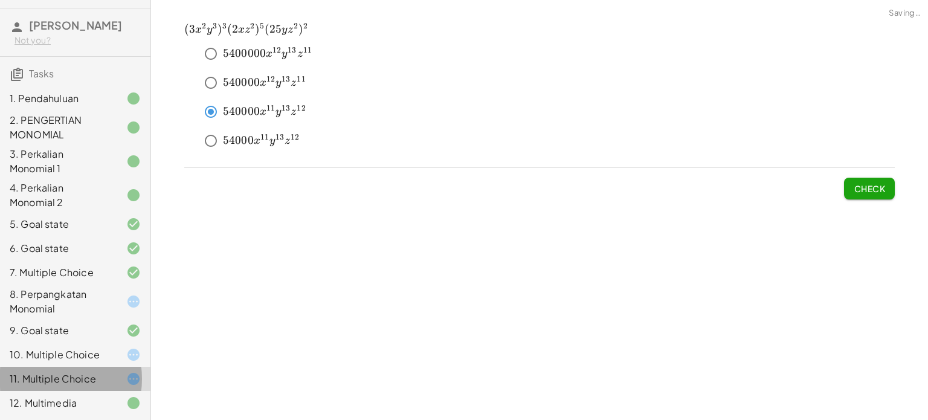
click at [77, 377] on div "11. Multiple Choice" at bounding box center [58, 379] width 97 height 15
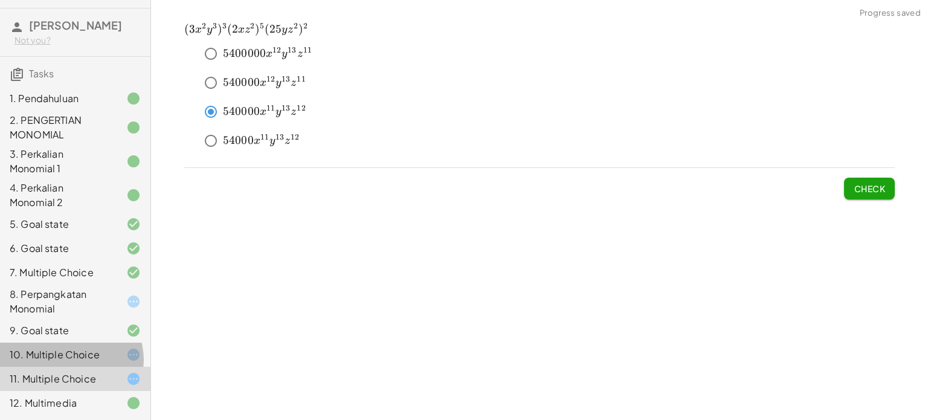
click at [82, 348] on div "10. Multiple Choice" at bounding box center [58, 355] width 97 height 15
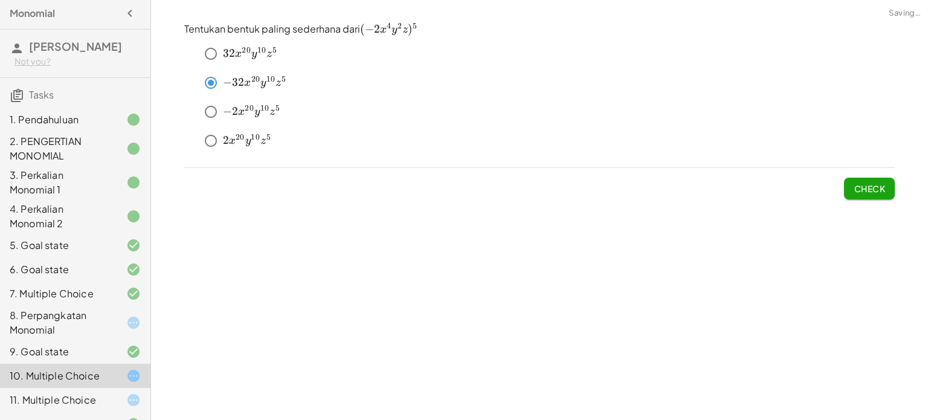
scroll to position [0, 0]
click at [129, 20] on button "button" at bounding box center [130, 16] width 22 height 22
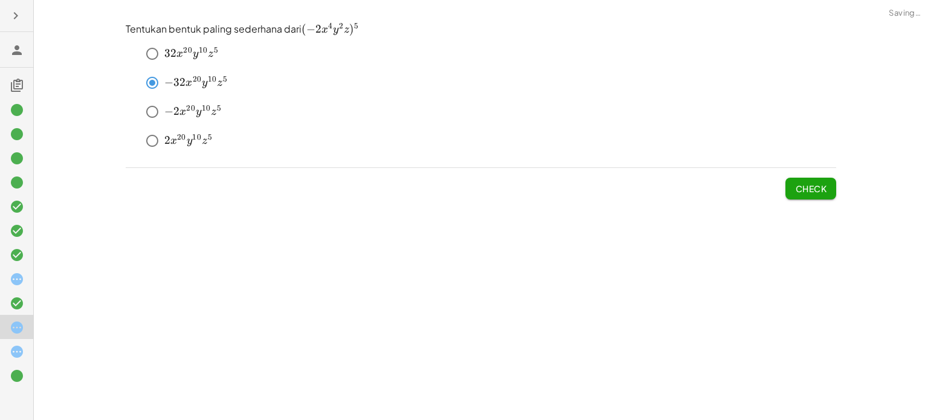
click at [11, 82] on icon at bounding box center [17, 85] width 15 height 15
click at [22, 91] on icon at bounding box center [17, 85] width 15 height 15
